Goal: Task Accomplishment & Management: Manage account settings

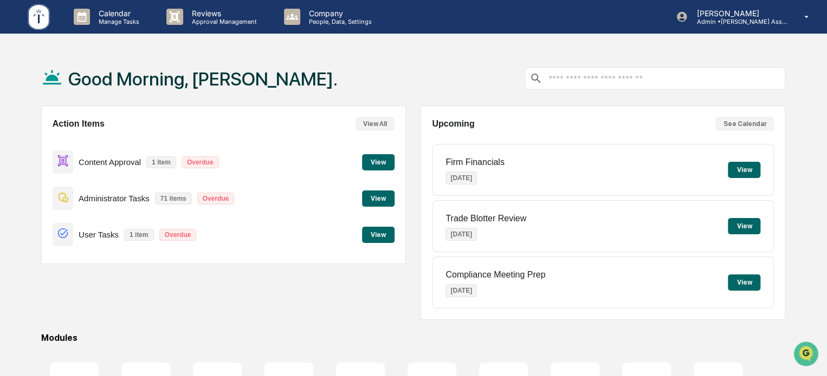
click at [378, 161] on button "View" at bounding box center [378, 162] width 32 height 16
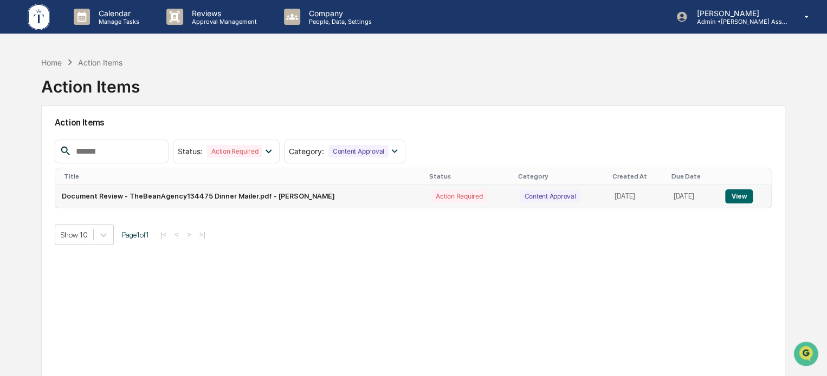
click at [738, 196] on button "View" at bounding box center [739, 197] width 28 height 14
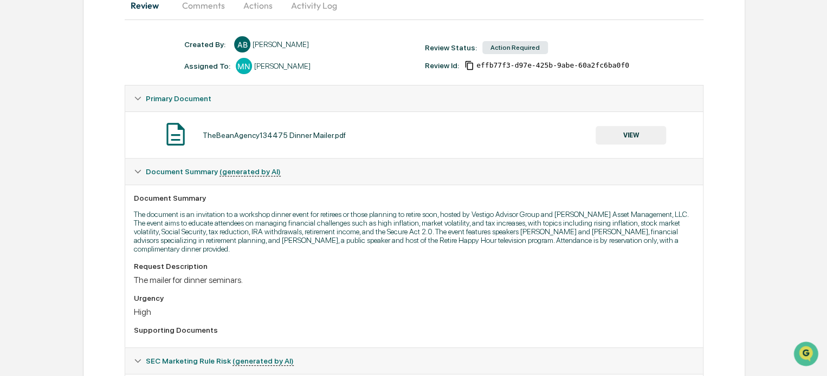
scroll to position [118, 0]
click at [637, 139] on button "VIEW" at bounding box center [630, 136] width 70 height 18
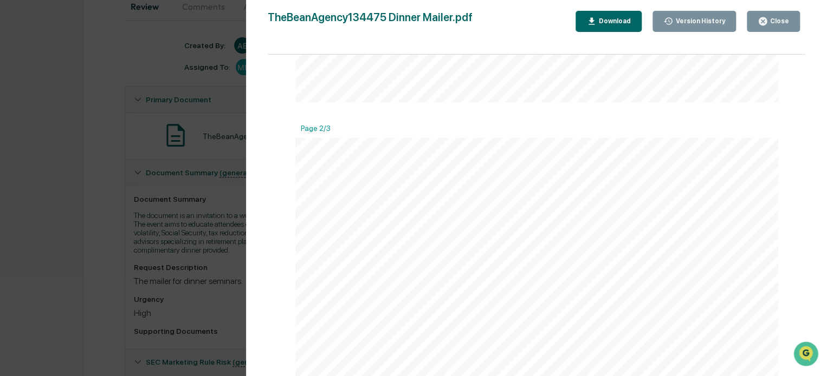
scroll to position [626, 0]
click at [236, 233] on div "Version History [DATE] 07:22 PM [PERSON_NAME] TheBeanAgency134475 Dinner Mailer…" at bounding box center [413, 188] width 827 height 376
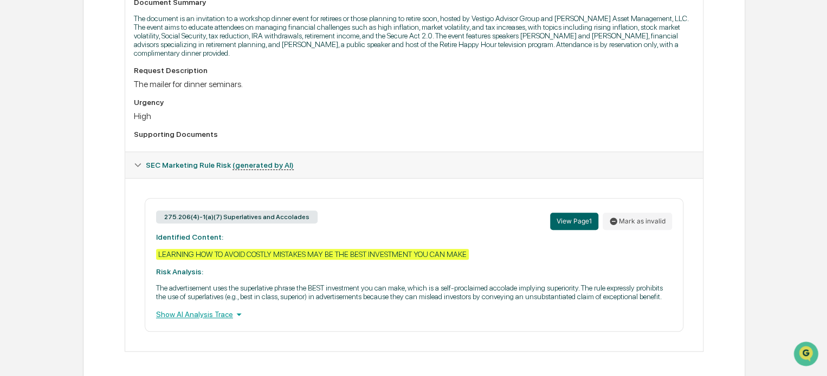
scroll to position [0, 0]
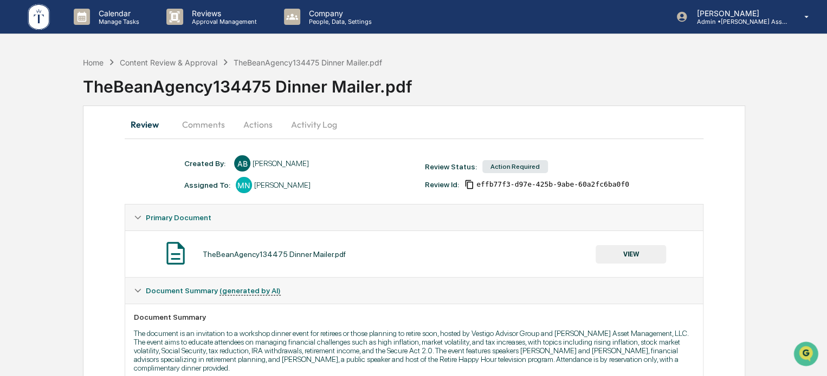
click at [253, 125] on button "Actions" at bounding box center [257, 125] width 49 height 26
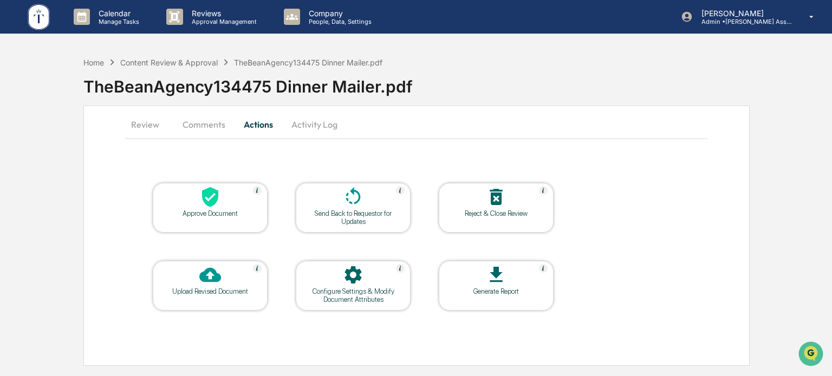
click at [223, 197] on div at bounding box center [210, 197] width 108 height 23
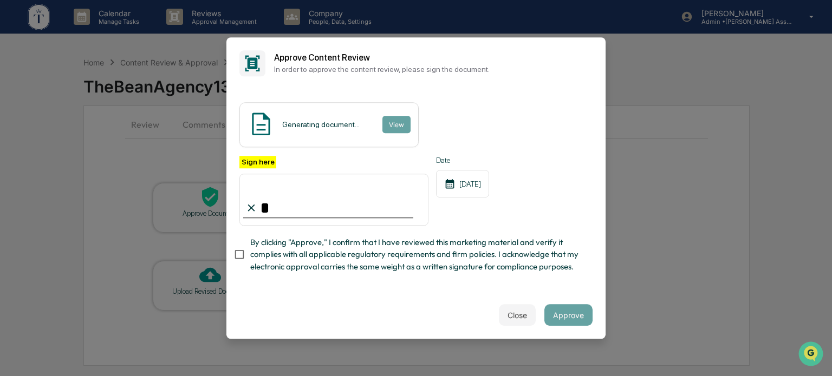
type input "**********"
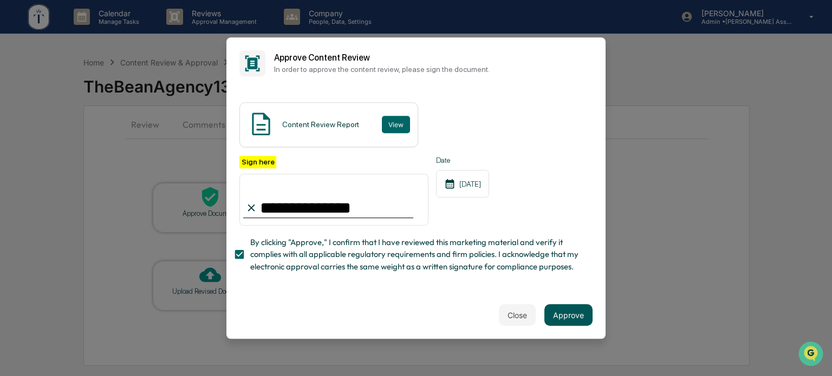
click at [565, 322] on button "Approve" at bounding box center [568, 315] width 48 height 22
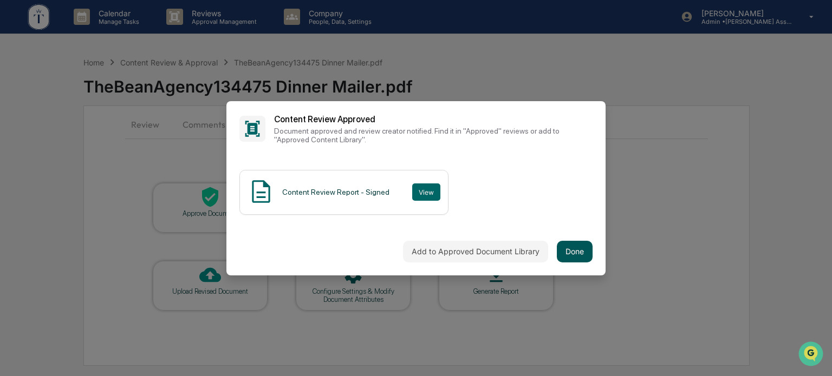
click at [572, 252] on button "Done" at bounding box center [575, 252] width 36 height 22
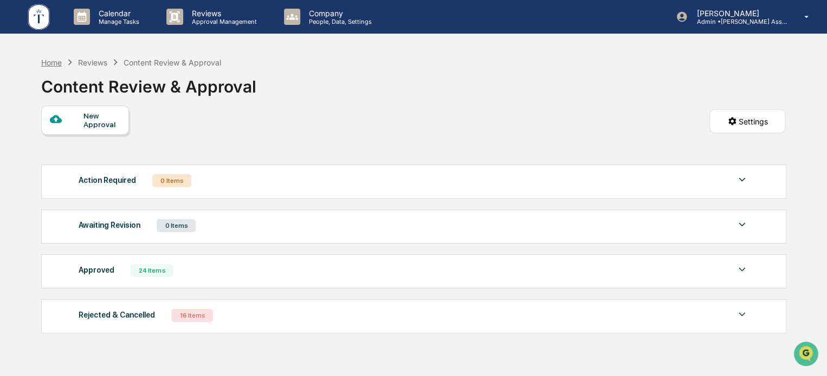
click at [60, 60] on div "Home" at bounding box center [51, 62] width 21 height 9
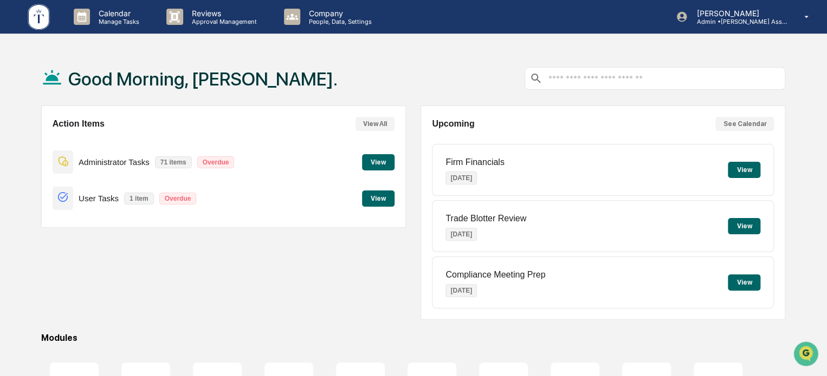
click at [382, 197] on button "View" at bounding box center [378, 199] width 32 height 16
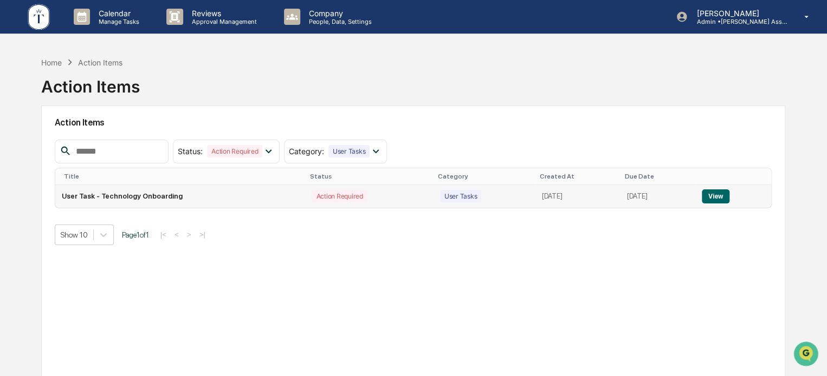
click at [719, 190] on button "View" at bounding box center [715, 197] width 28 height 14
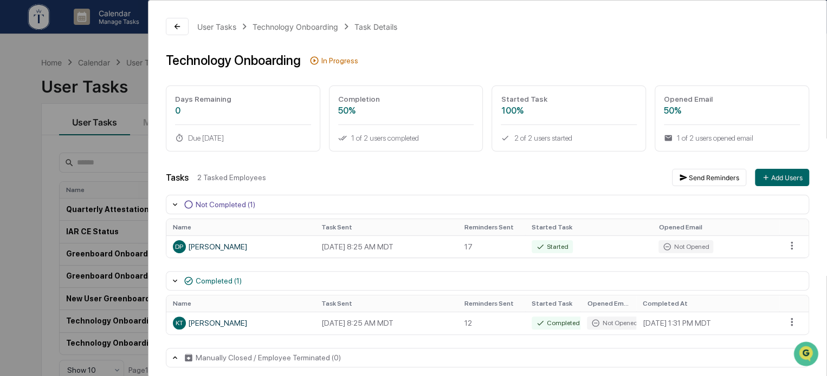
click at [109, 161] on div "User Tasks Technology Onboarding Task Details Technology Onboarding In Progress…" at bounding box center [413, 188] width 827 height 376
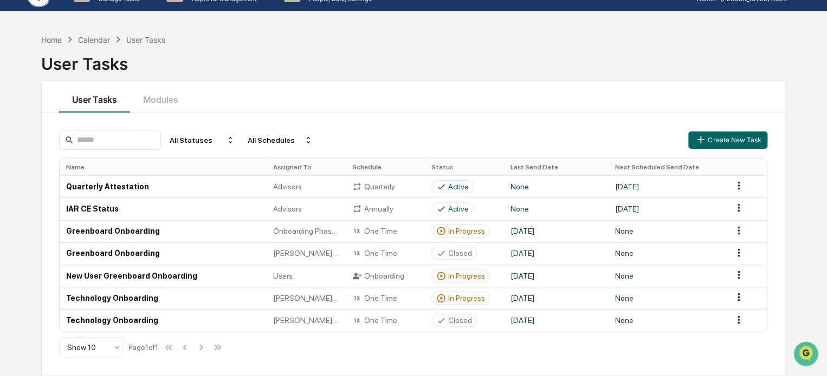
scroll to position [51, 0]
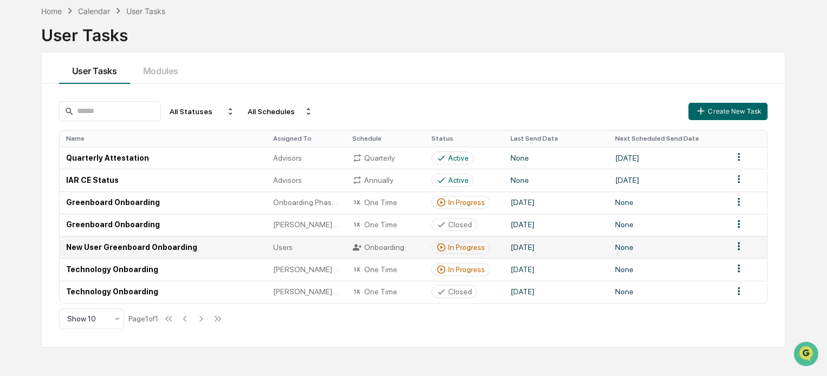
click at [446, 246] on div "In Progress" at bounding box center [460, 248] width 49 height 10
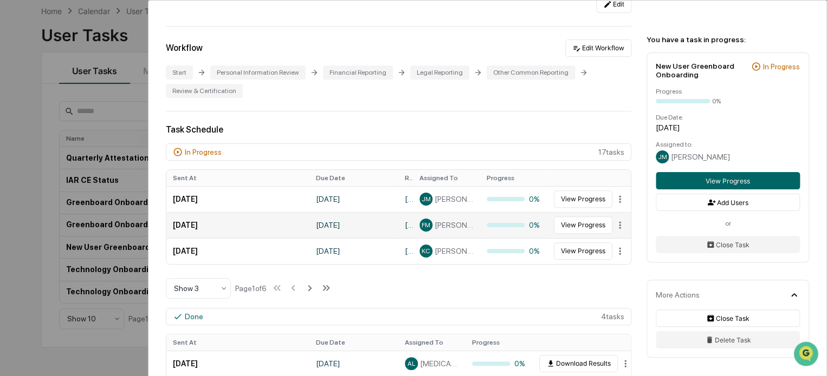
scroll to position [253, 0]
click at [180, 220] on td "[DATE]" at bounding box center [237, 226] width 143 height 26
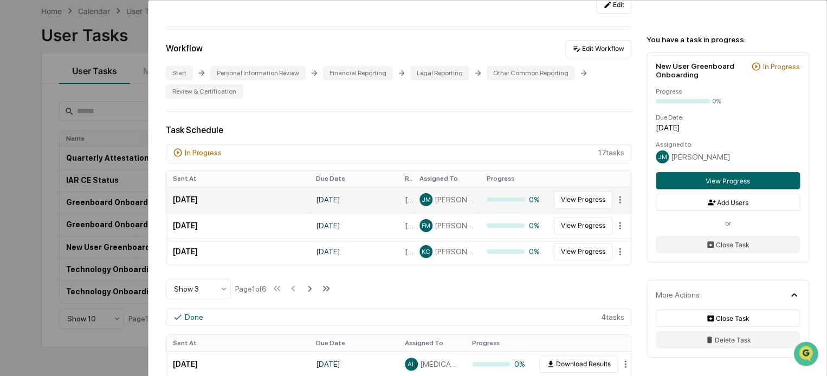
scroll to position [0, 0]
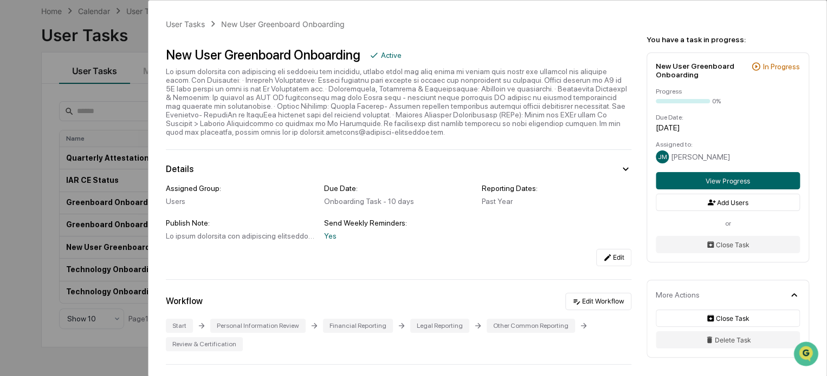
click at [6, 231] on div "User Tasks New User Greenboard Onboarding New User Greenboard Onboarding Active…" at bounding box center [413, 188] width 827 height 376
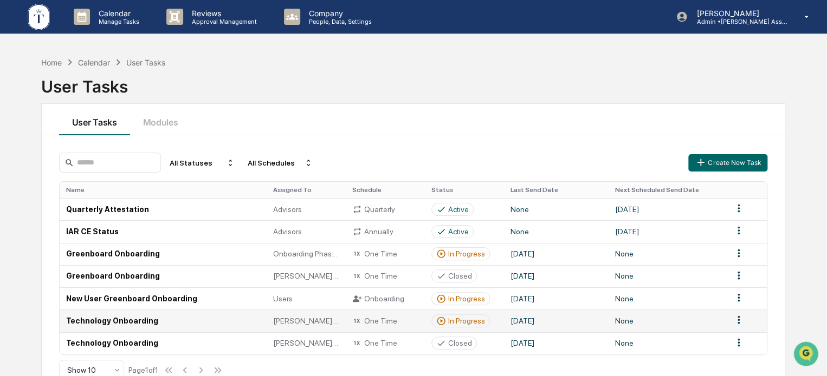
click at [448, 320] on div "In Progress" at bounding box center [466, 321] width 37 height 9
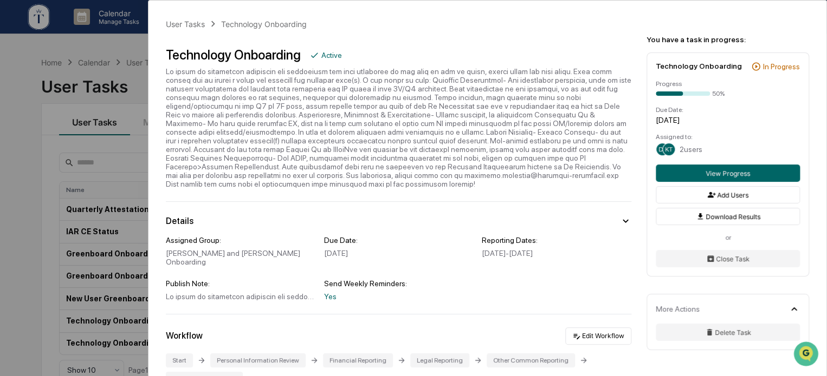
click at [63, 255] on div "User Tasks Technology Onboarding Technology Onboarding Active Details Assigned …" at bounding box center [413, 188] width 827 height 376
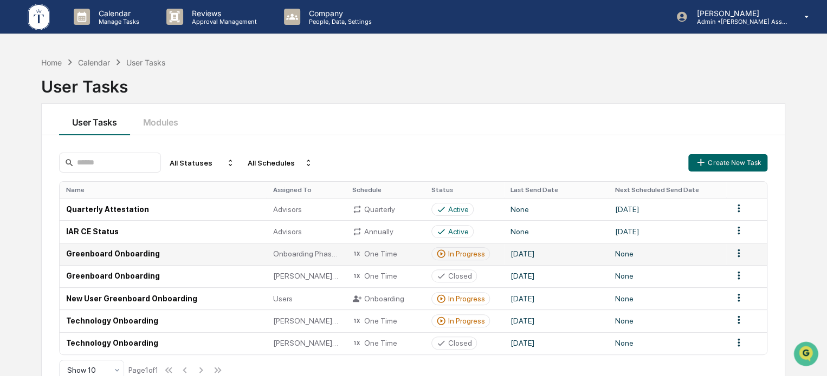
click at [450, 253] on div "In Progress" at bounding box center [466, 254] width 37 height 9
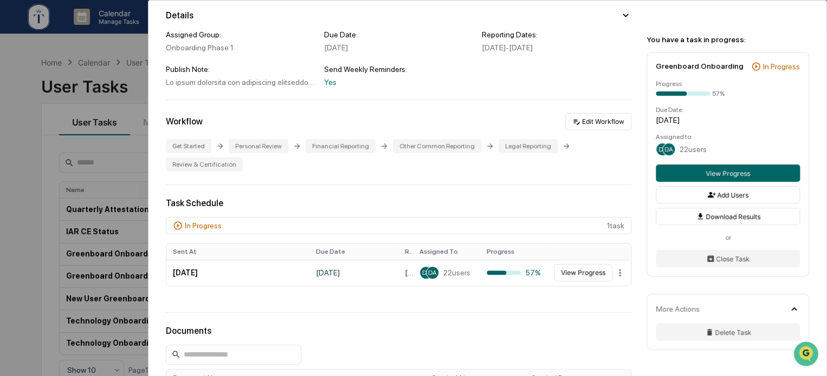
scroll to position [162, 0]
click at [567, 282] on button "View Progress" at bounding box center [583, 272] width 58 height 17
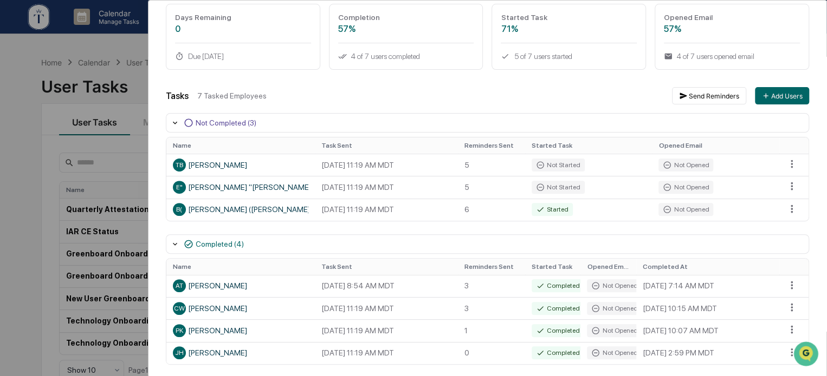
scroll to position [88, 0]
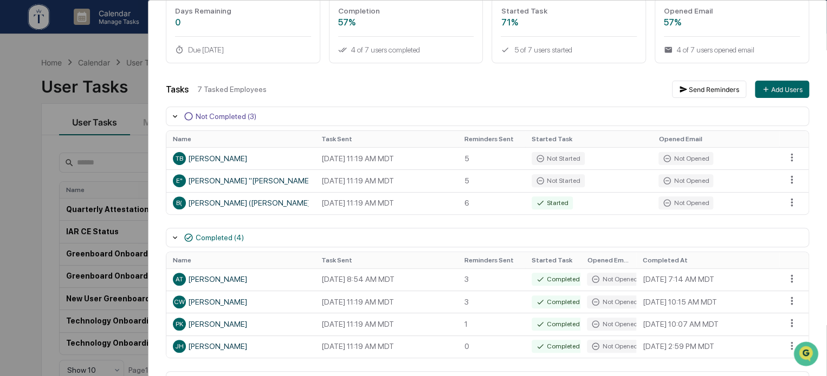
click at [126, 102] on div "User Tasks Greenboard Onboarding Task Details Greenboard Onboarding In Progress…" at bounding box center [413, 188] width 827 height 376
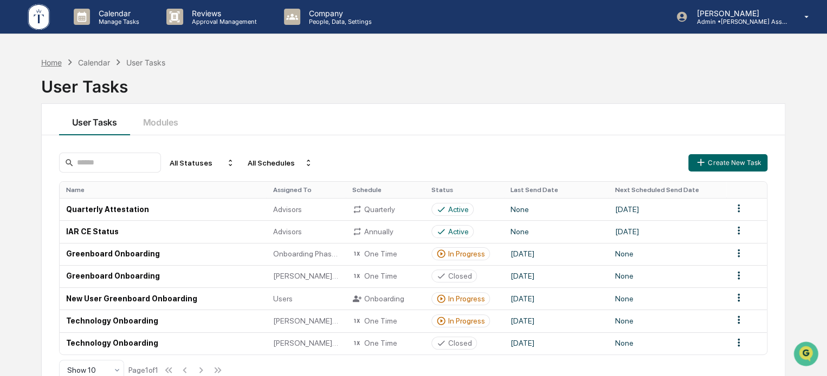
click at [61, 62] on div "Home" at bounding box center [51, 62] width 21 height 9
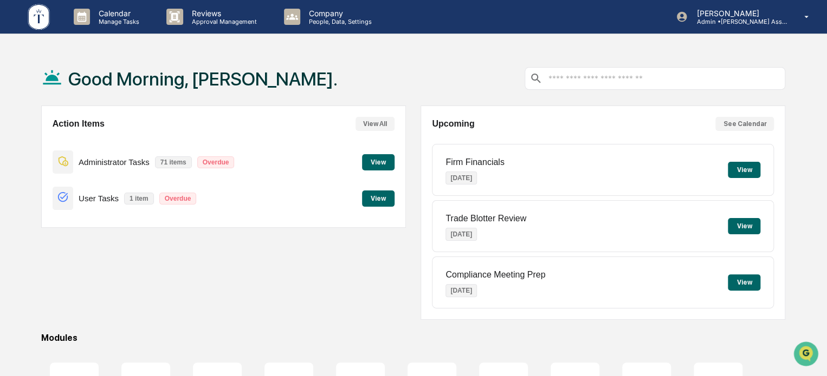
click at [342, 292] on div "Action Items View All Administrator Tasks 71 items Overdue View User Tasks 1 it…" at bounding box center [223, 213] width 365 height 214
